Goal: Use online tool/utility

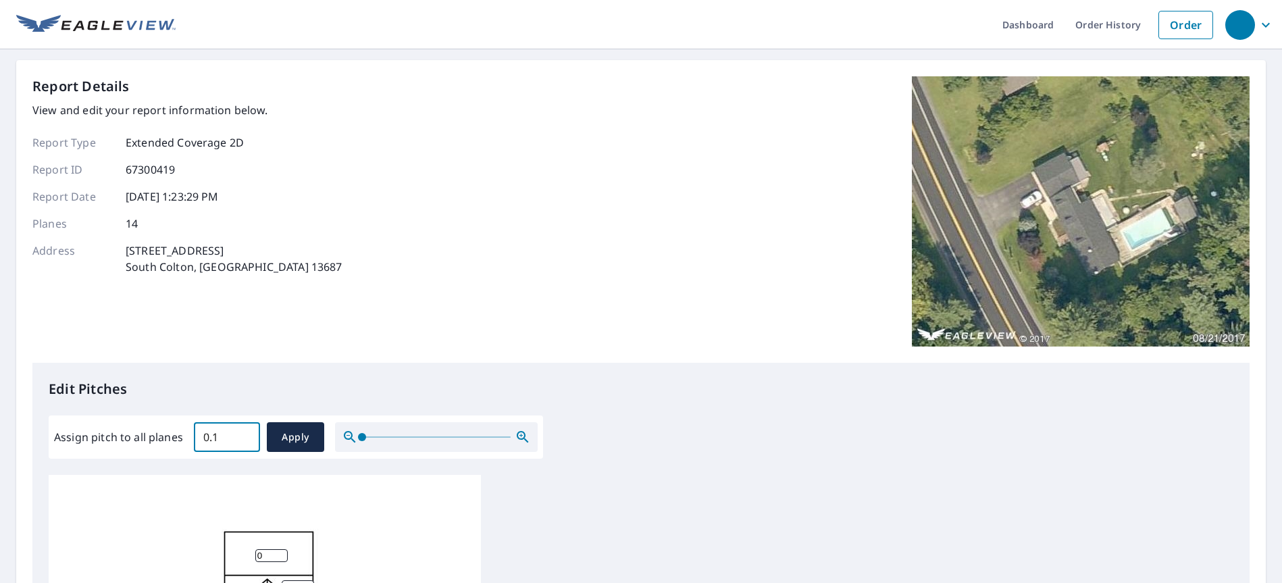
click at [245, 435] on input "0.1" at bounding box center [227, 437] width 66 height 38
click at [245, 435] on input "0.2" at bounding box center [227, 437] width 66 height 38
drag, startPoint x: 214, startPoint y: 437, endPoint x: 195, endPoint y: 437, distance: 18.9
click at [195, 437] on input "0.2" at bounding box center [227, 437] width 66 height 38
type input "8"
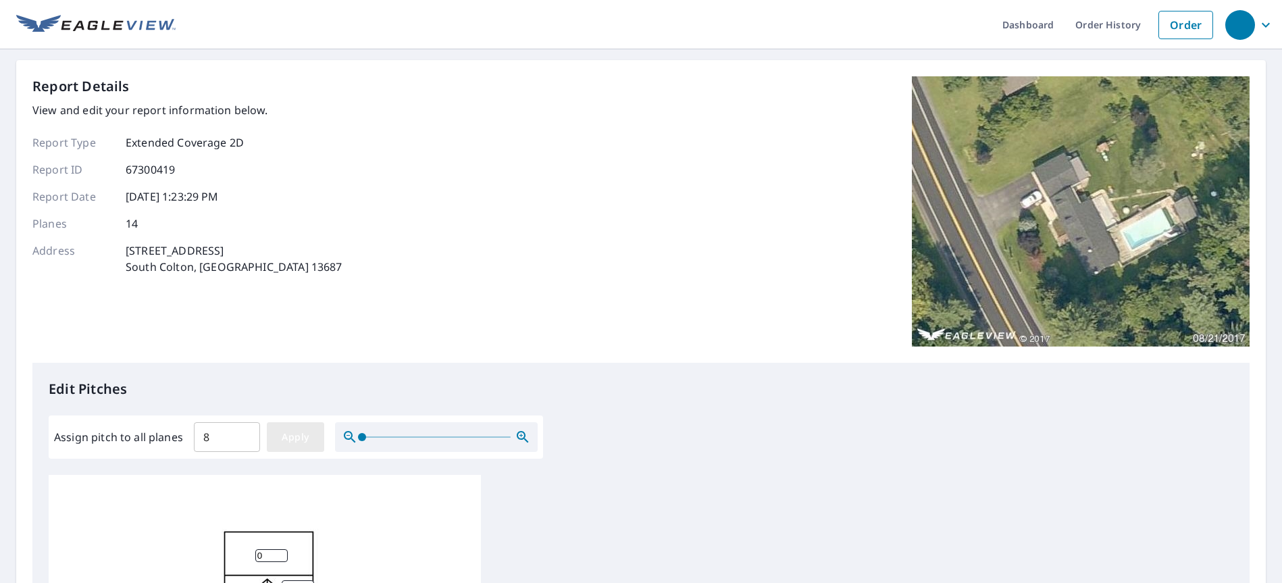
click at [292, 431] on span "Apply" at bounding box center [296, 437] width 36 height 17
type input "8"
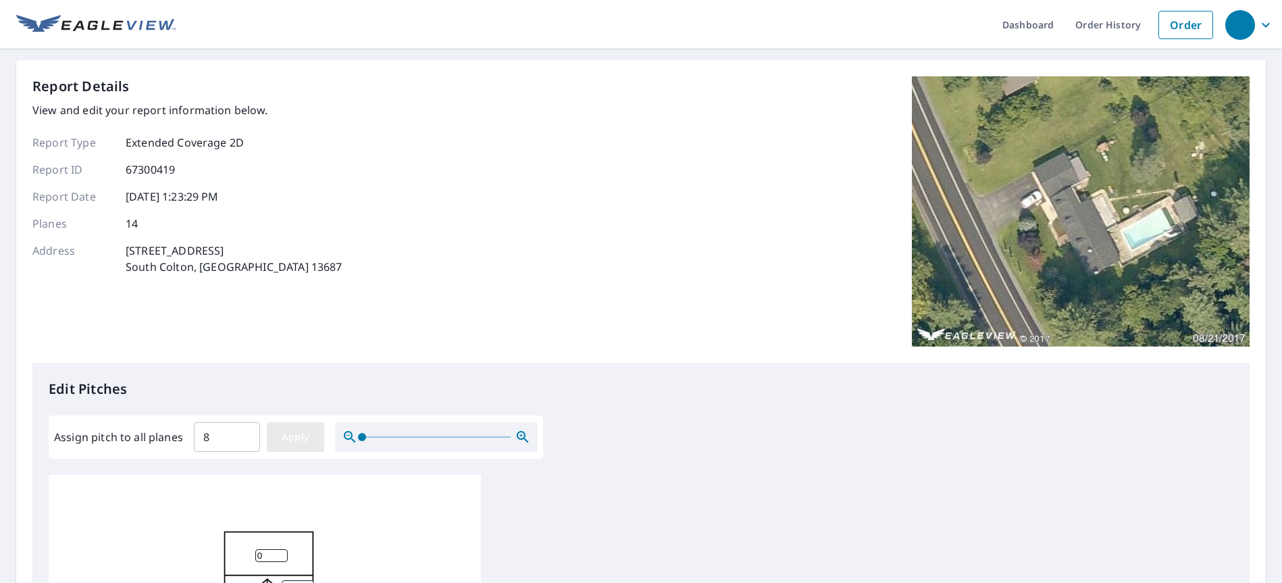
type input "8"
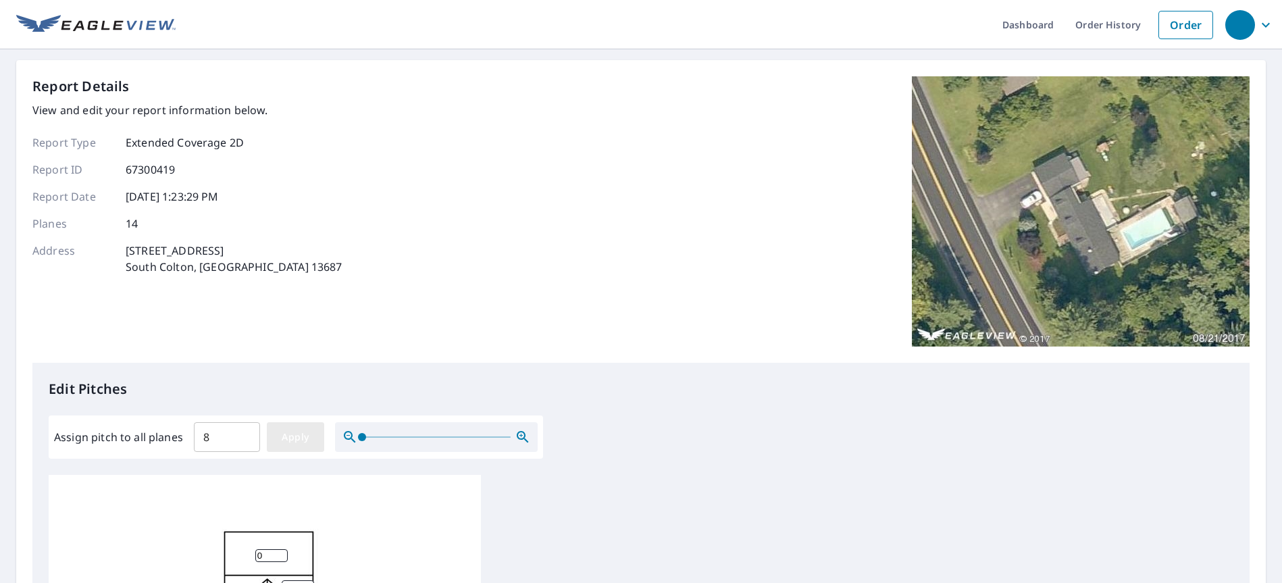
type input "8"
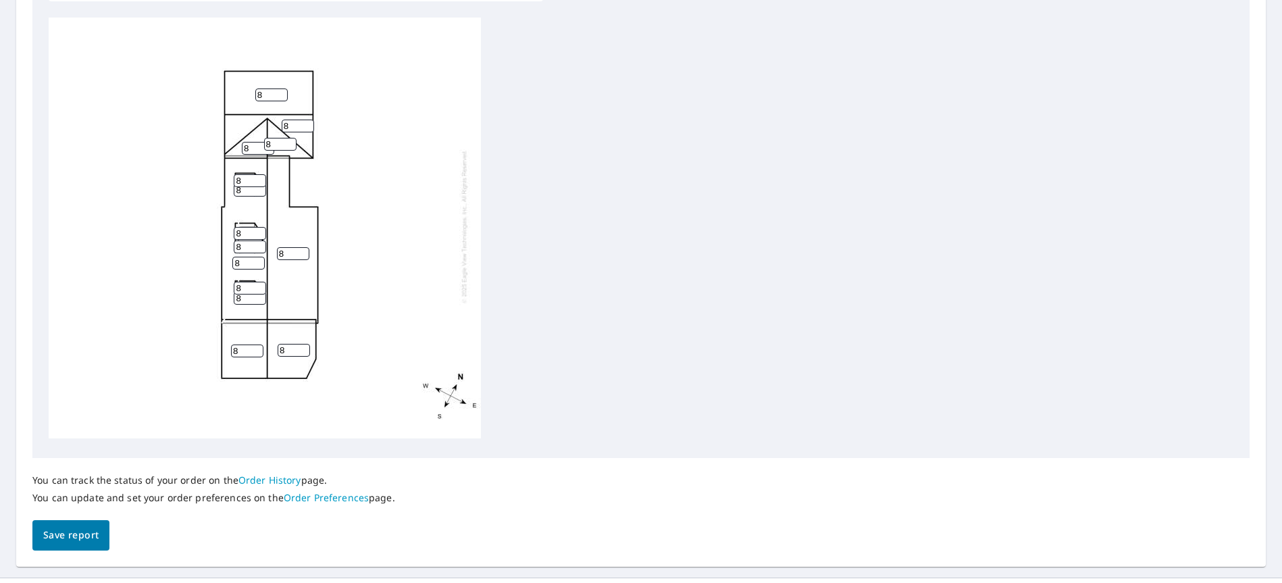
scroll to position [486, 0]
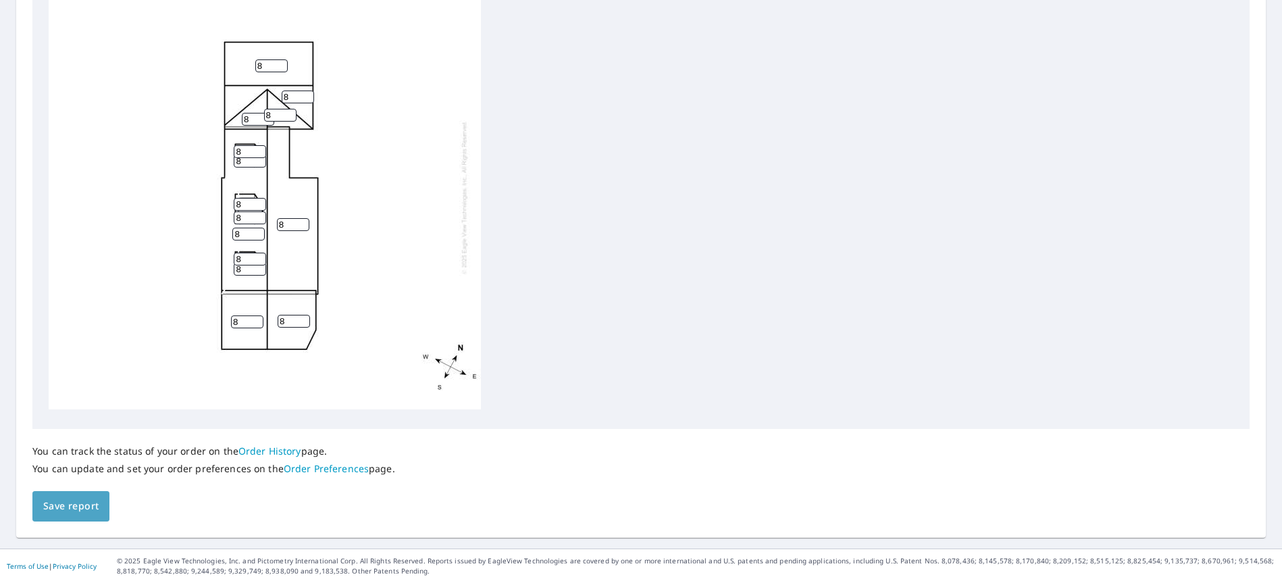
click at [57, 505] on span "Save report" at bounding box center [70, 506] width 55 height 17
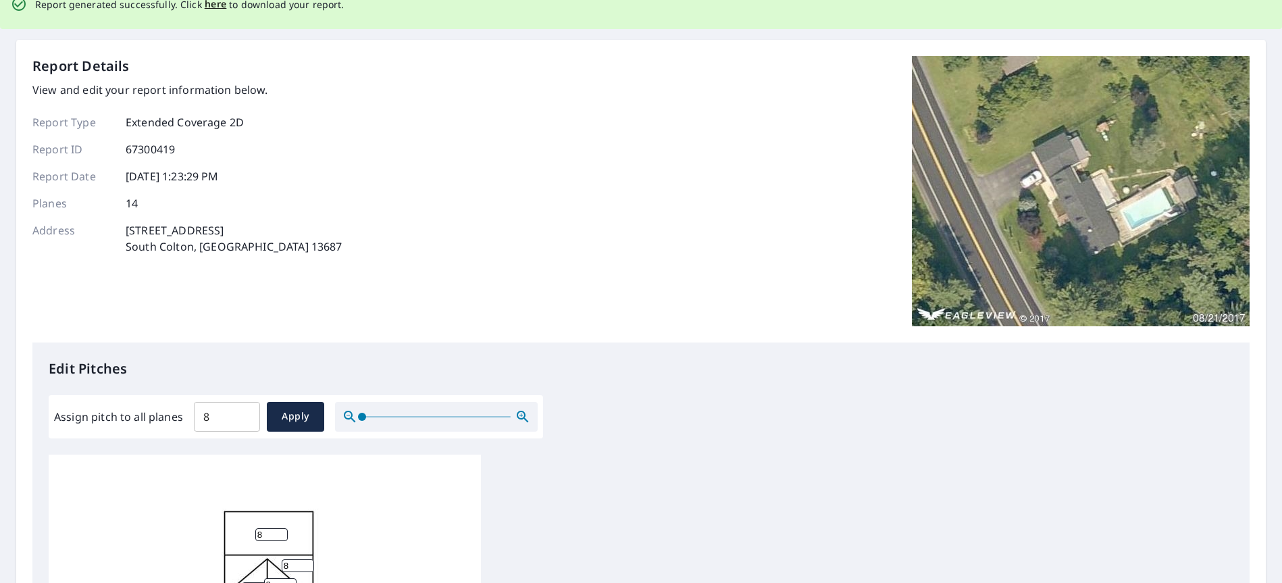
scroll to position [0, 0]
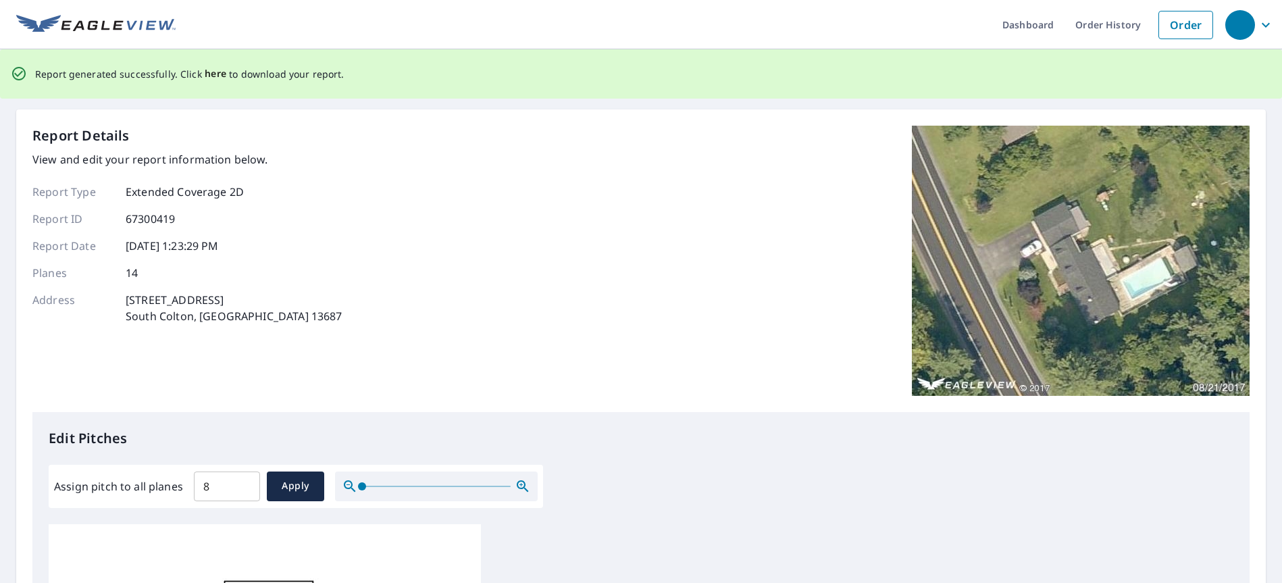
click at [209, 73] on span "here" at bounding box center [216, 74] width 22 height 17
